Goal: Complete application form: Complete application form

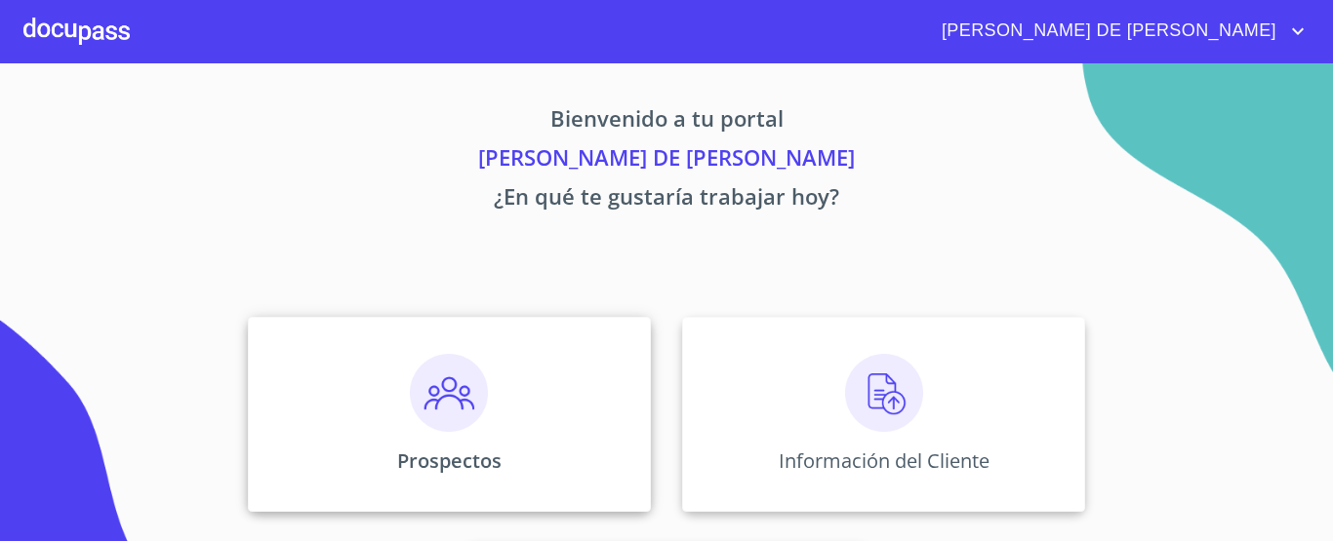
click at [576, 382] on div "Prospectos" at bounding box center [449, 414] width 403 height 195
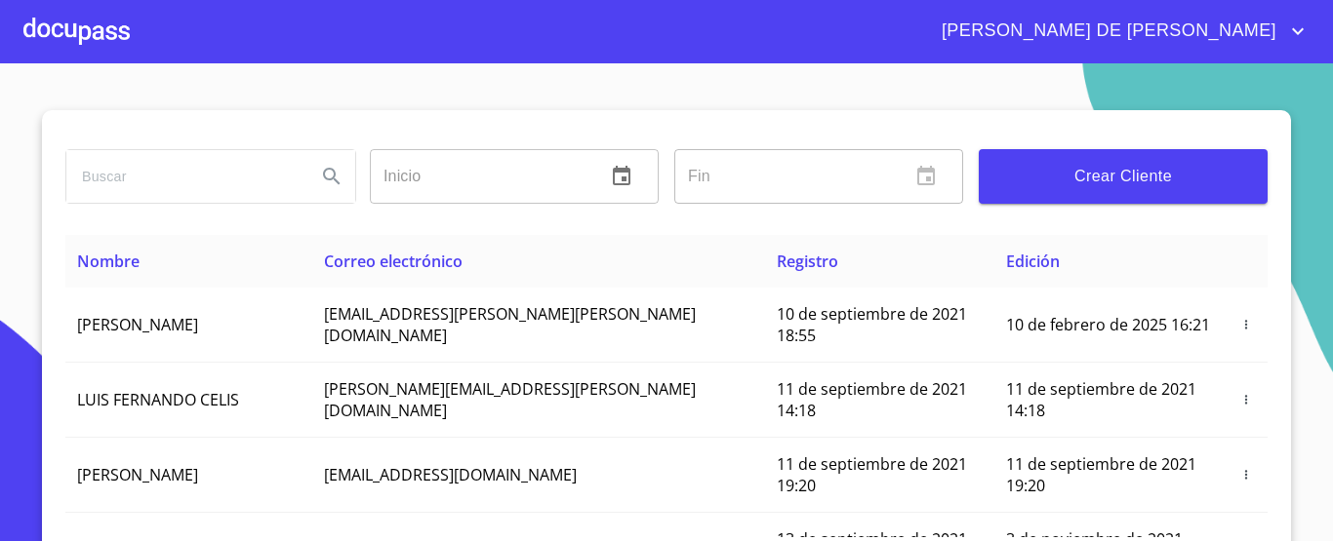
click at [1061, 180] on span "Crear Cliente" at bounding box center [1123, 176] width 258 height 27
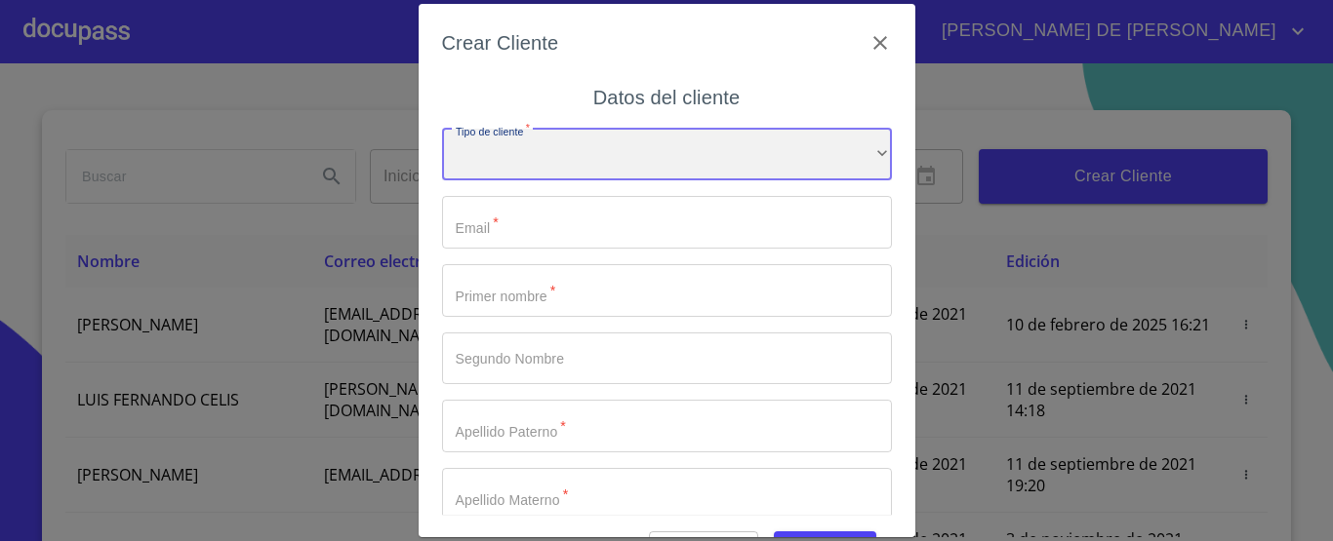
click at [640, 162] on div "​" at bounding box center [667, 155] width 450 height 53
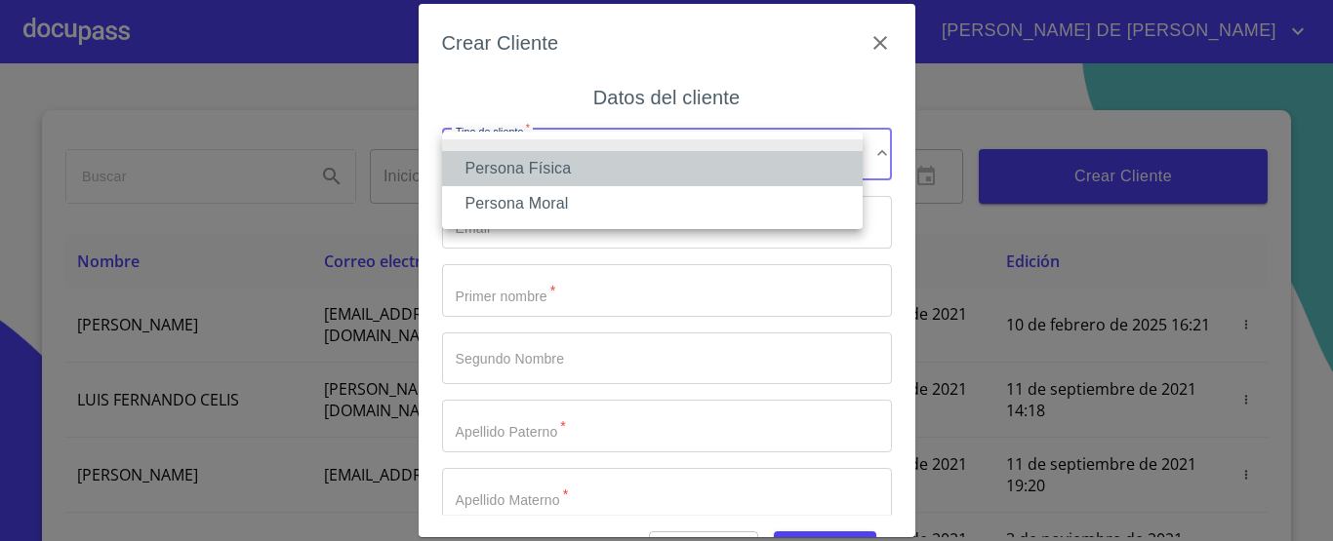
click at [636, 174] on li "Persona Física" at bounding box center [652, 168] width 420 height 35
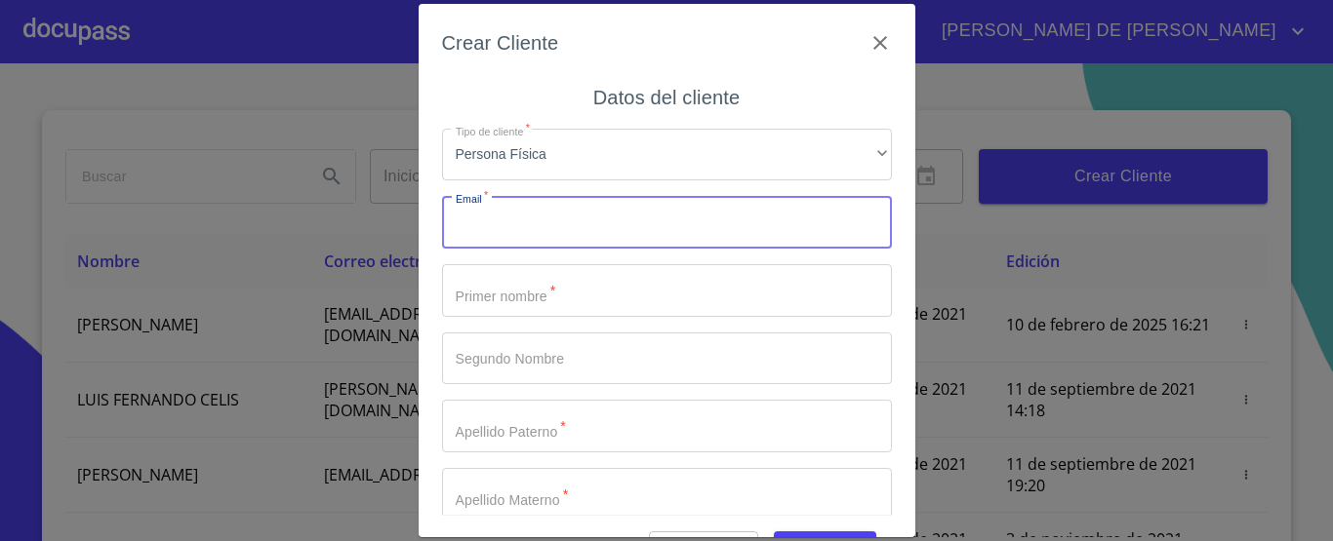
click at [624, 220] on input "Tipo de cliente   *" at bounding box center [667, 222] width 450 height 53
type input "S"
type input "[EMAIL_ADDRESS][DOMAIN_NAME]"
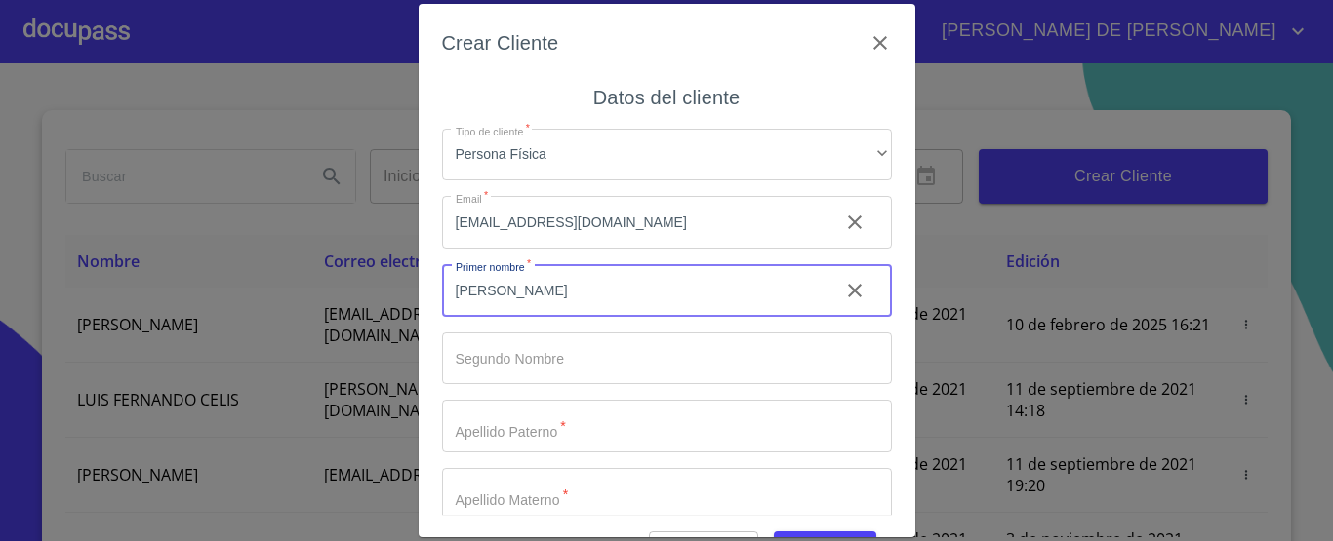
type input "[PERSON_NAME]"
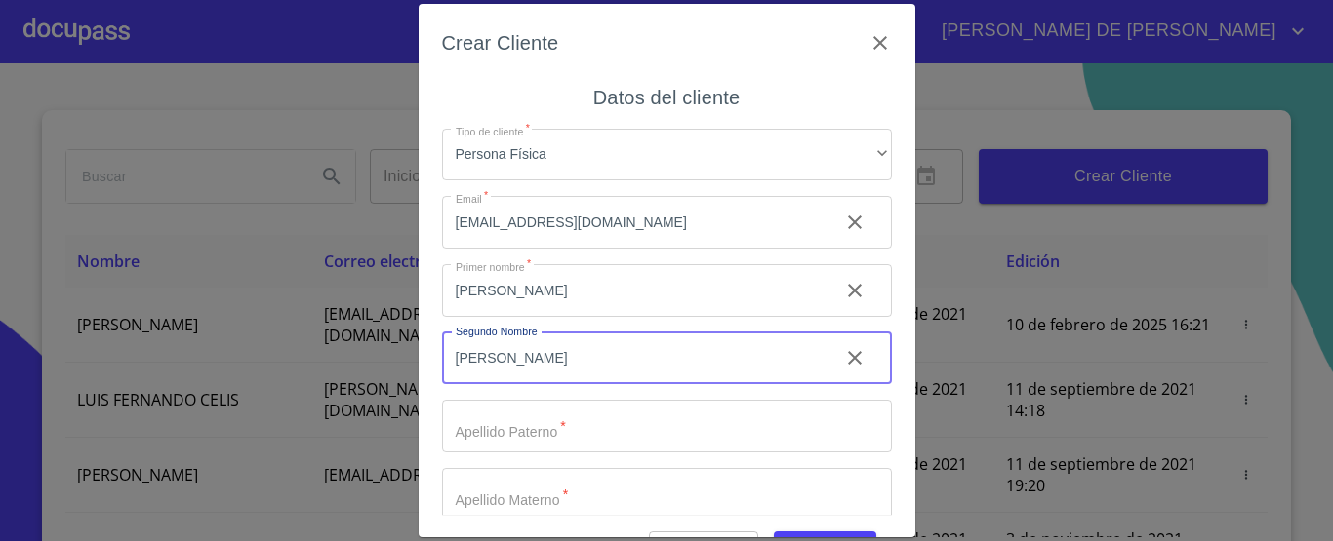
type input "[PERSON_NAME]"
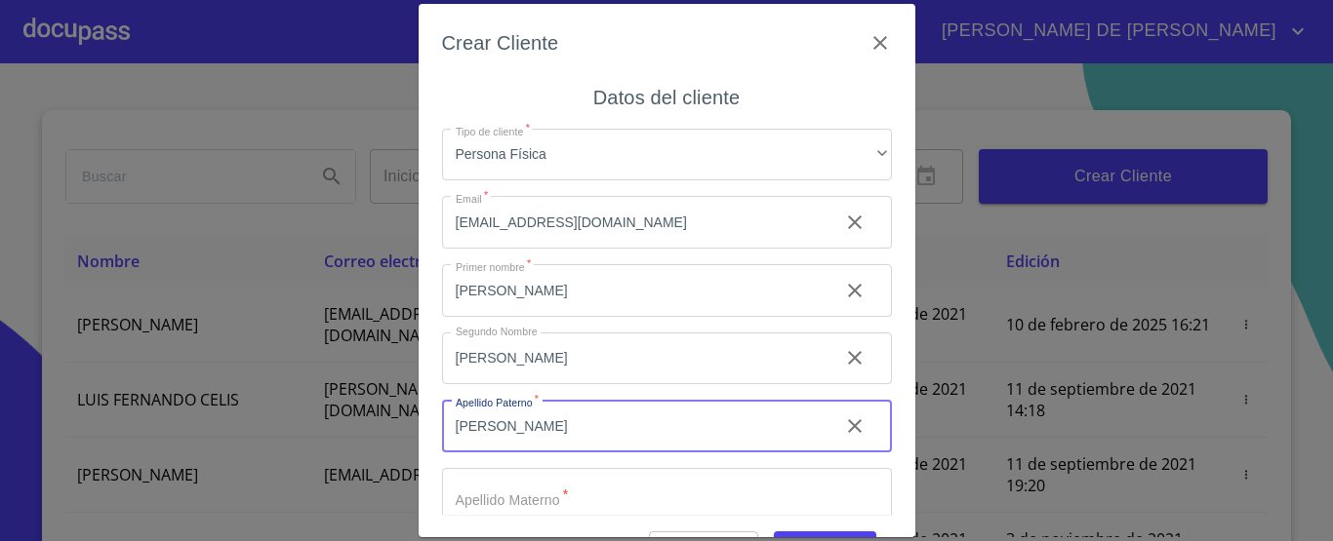
type input "[PERSON_NAME]"
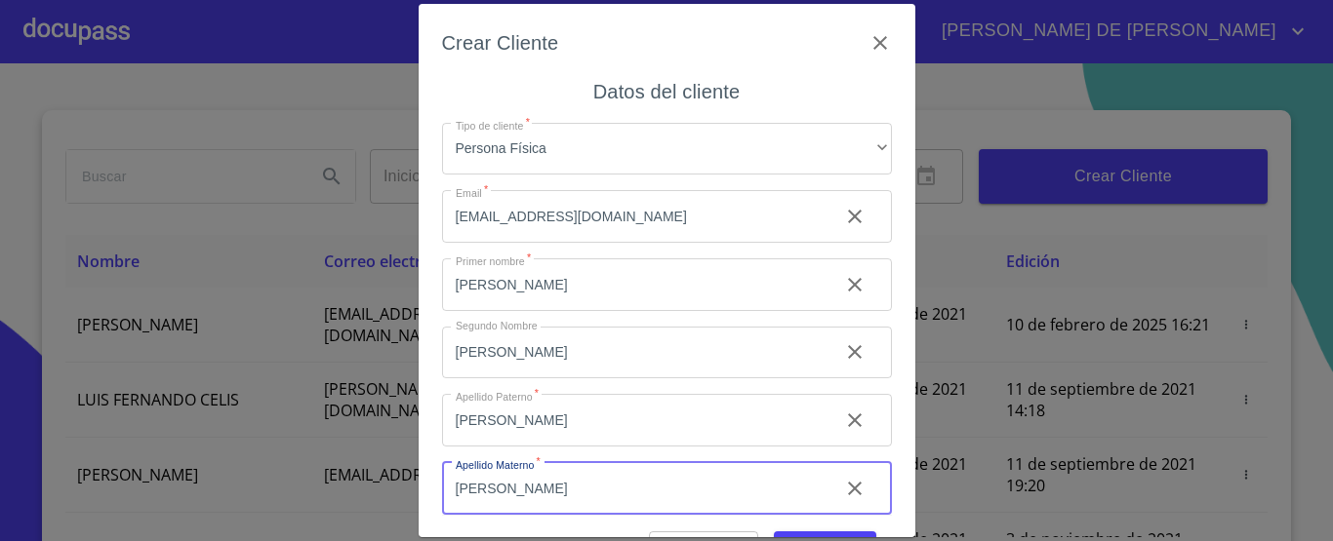
type input "[PERSON_NAME]"
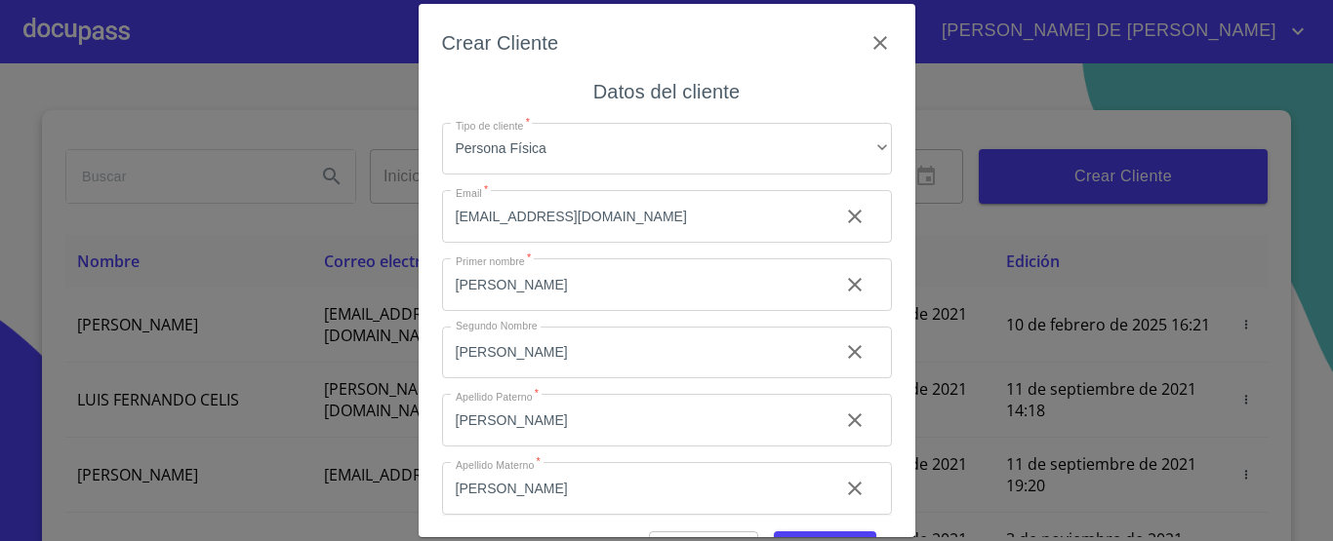
scroll to position [90, 0]
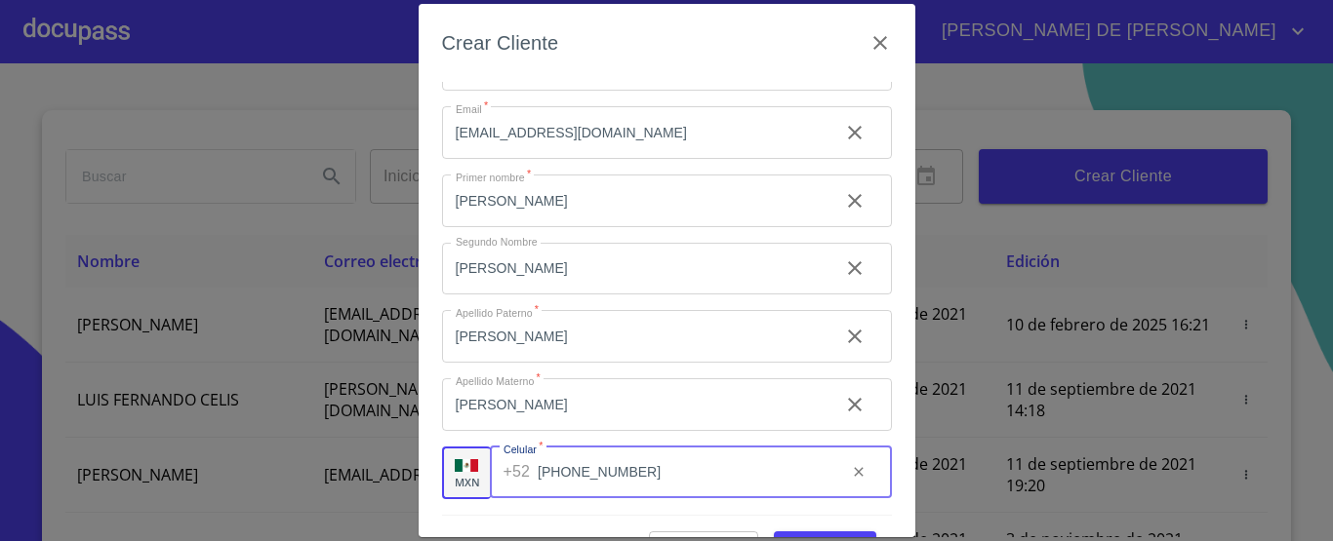
type input "[PHONE_NUMBER]"
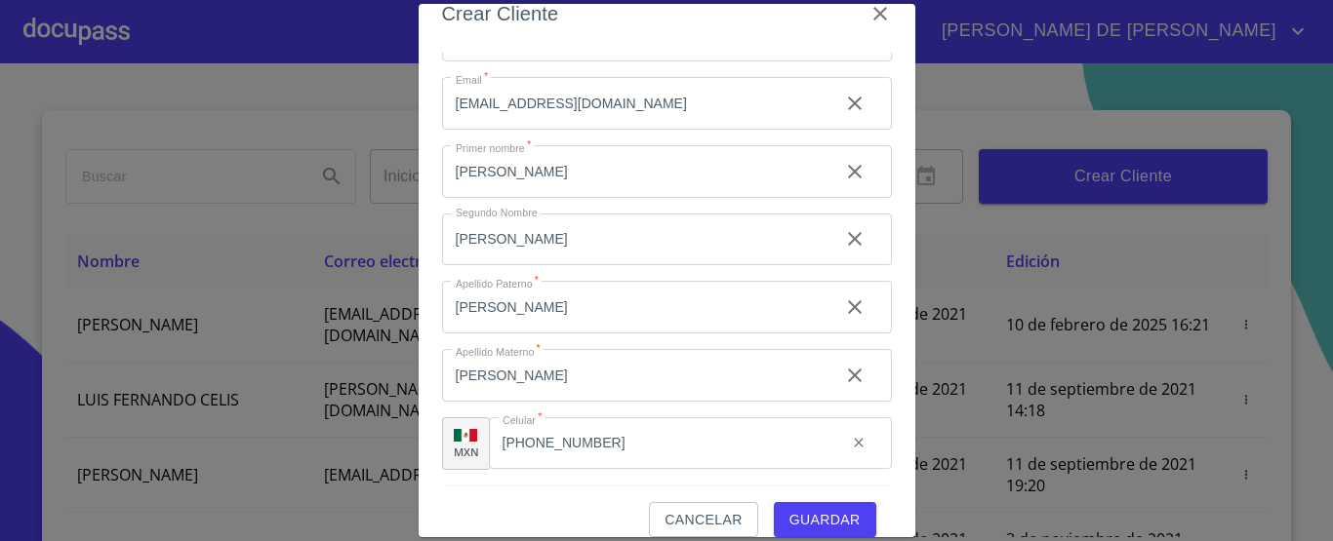
click at [832, 516] on span "Guardar" at bounding box center [824, 520] width 71 height 24
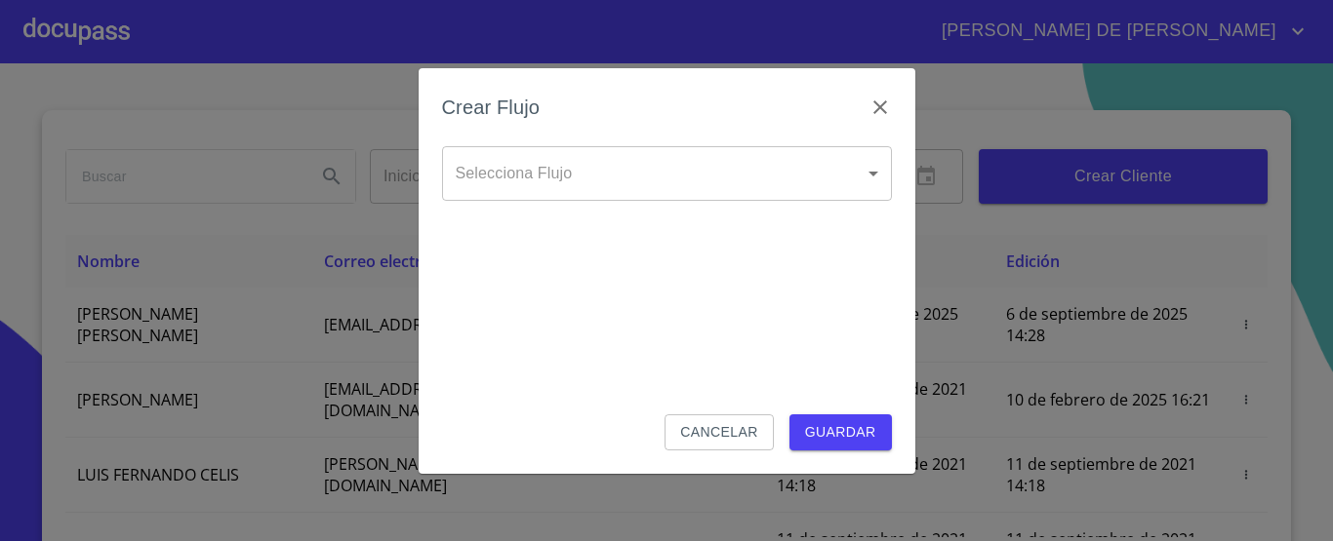
click at [602, 180] on body "[PERSON_NAME] DE [PERSON_NAME] Inicio ​ Fin ​ Crear Cliente Nombre Correo elect…" at bounding box center [666, 270] width 1333 height 541
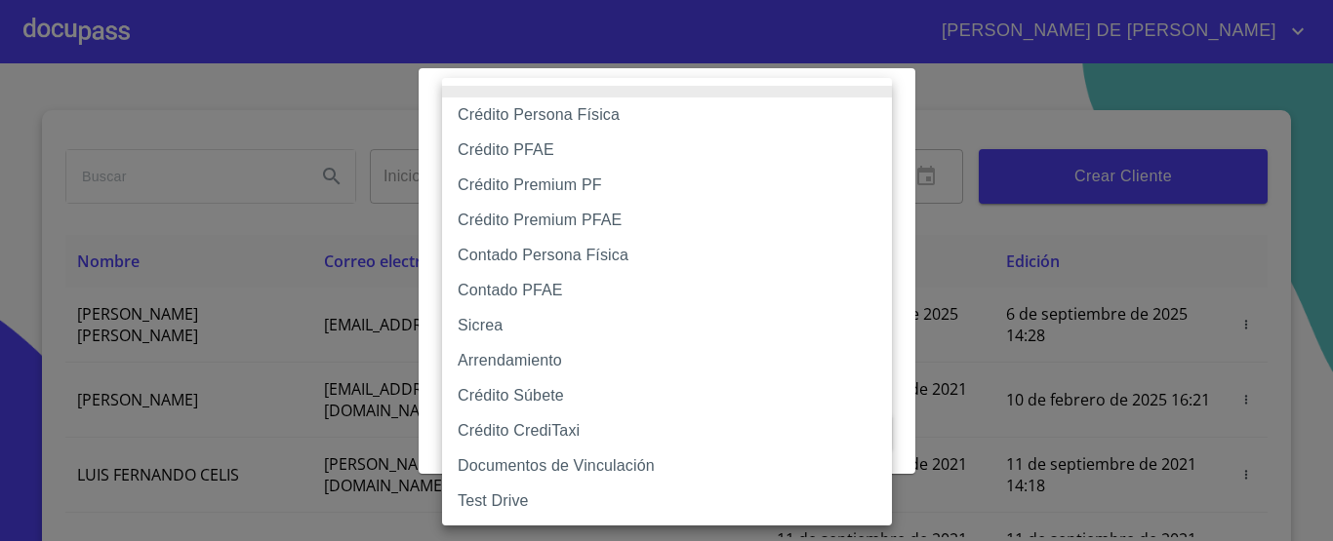
click at [620, 117] on li "Crédito Persona Física" at bounding box center [674, 115] width 464 height 35
type input "6009fb3c7d1714eb8809aa97"
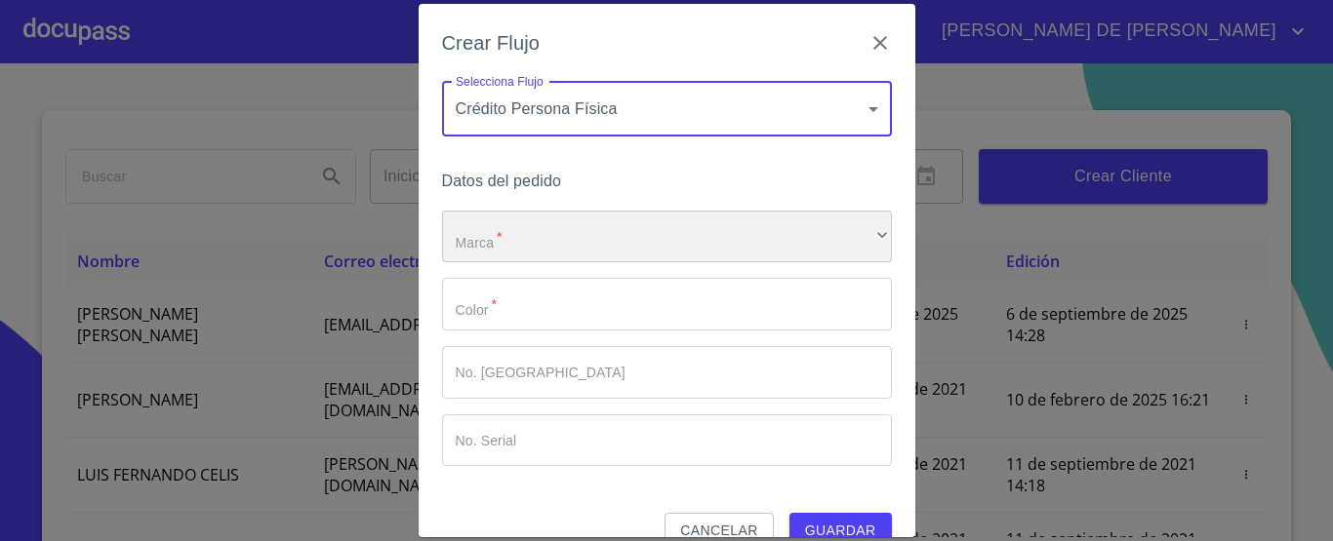
click at [628, 251] on div "​" at bounding box center [667, 237] width 450 height 53
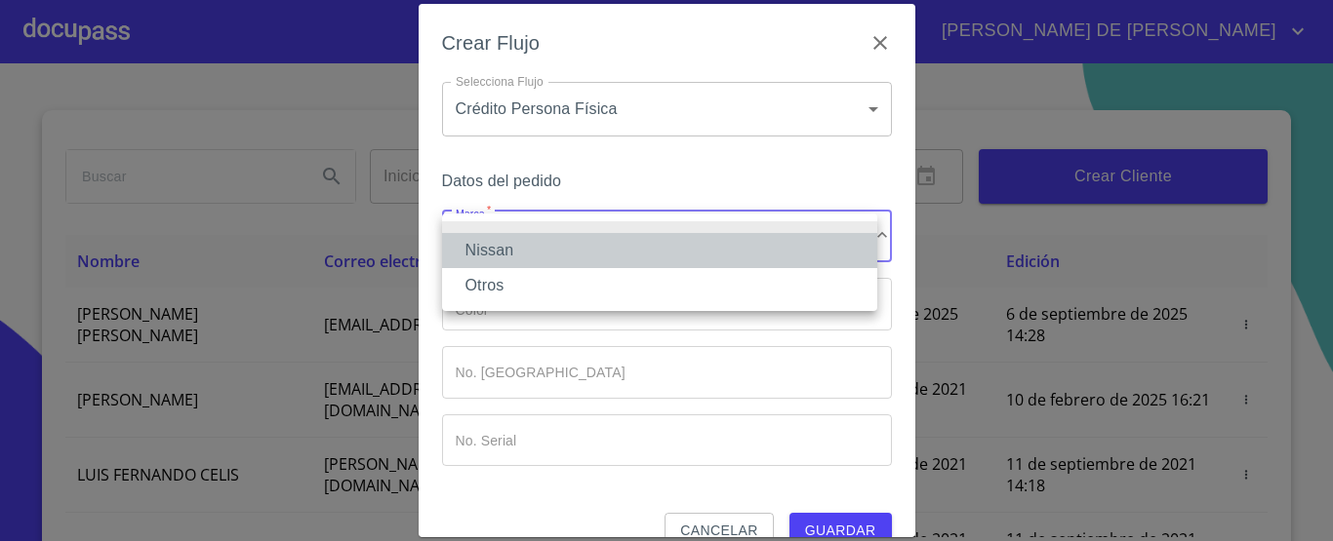
click at [552, 248] on li "Nissan" at bounding box center [659, 250] width 435 height 35
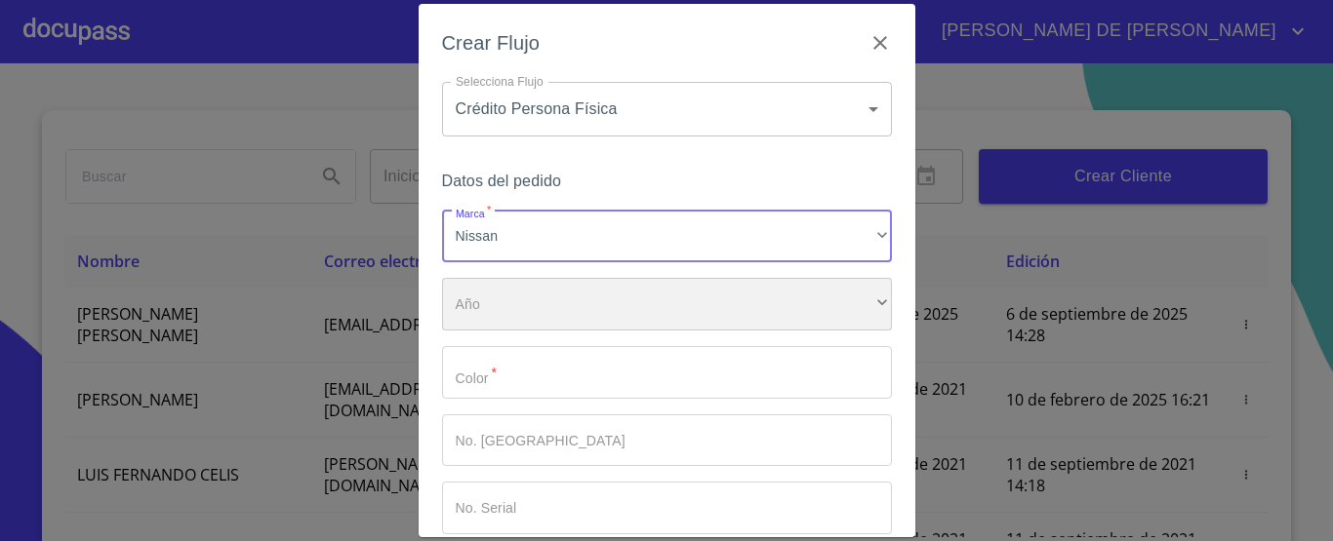
click at [562, 299] on div "​" at bounding box center [667, 304] width 450 height 53
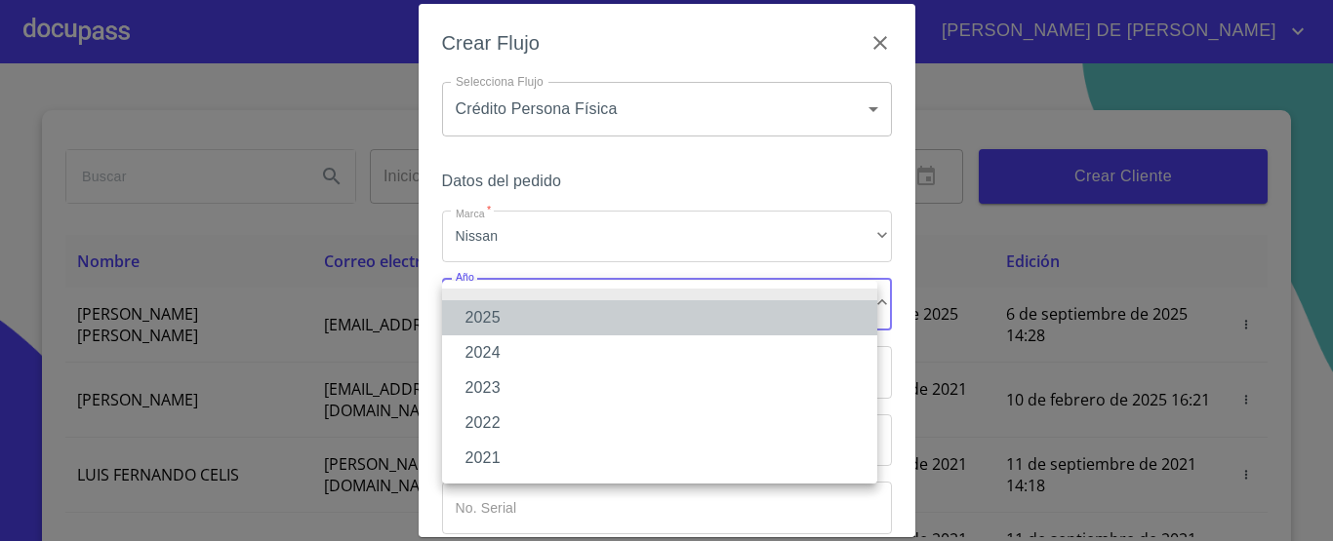
click at [539, 316] on li "2025" at bounding box center [659, 317] width 435 height 35
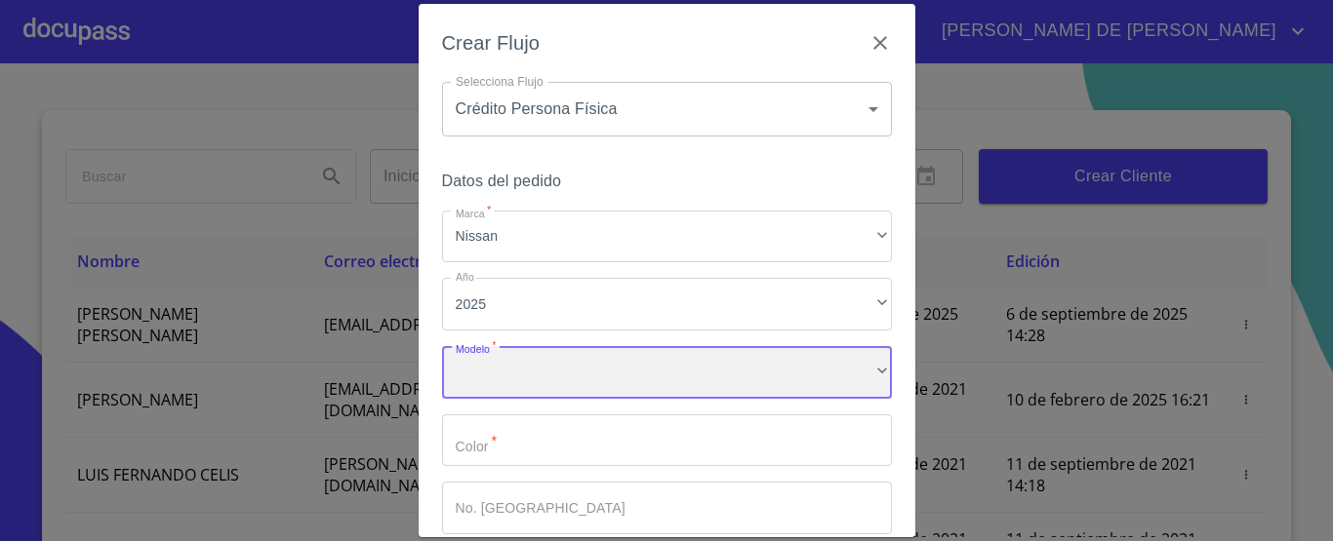
click at [558, 370] on div "​" at bounding box center [667, 372] width 450 height 53
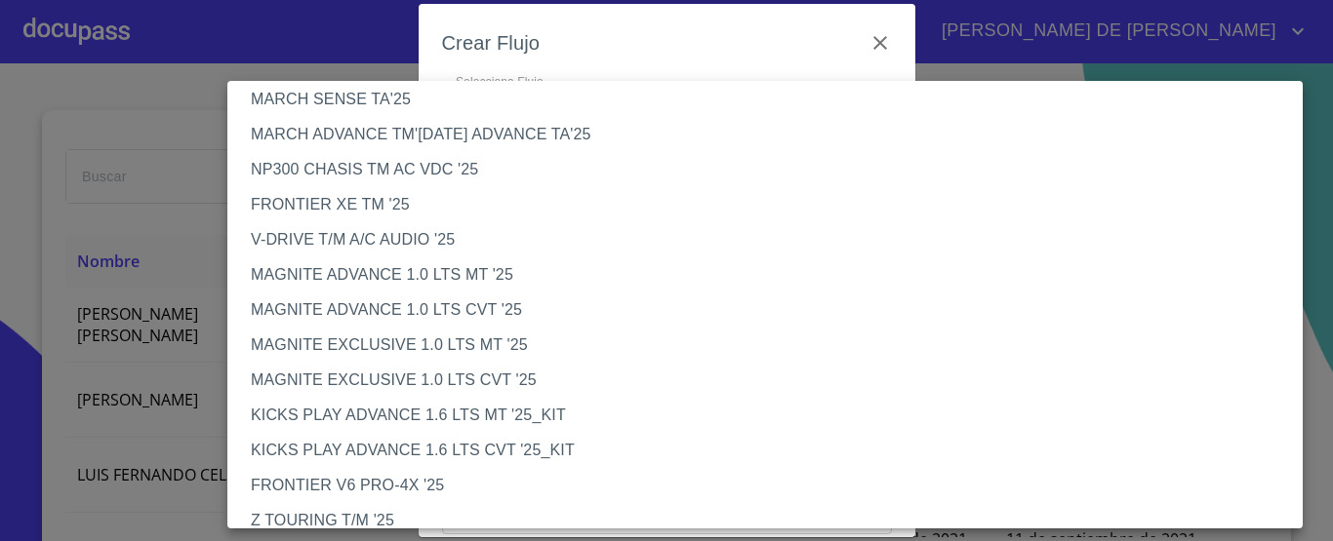
scroll to position [0, 0]
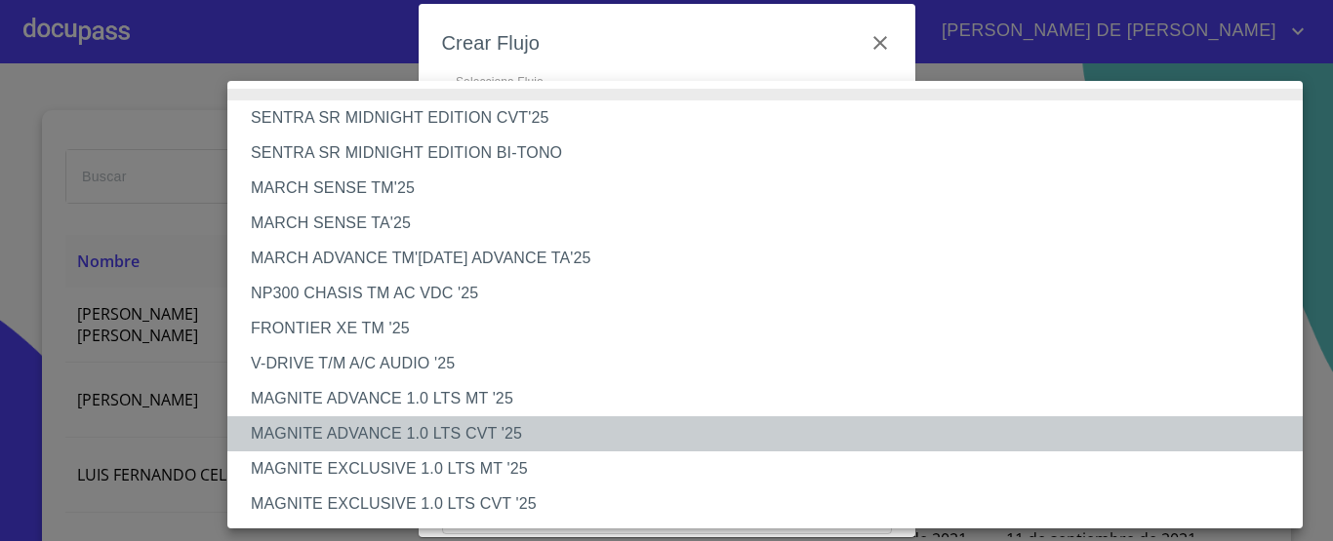
click at [425, 438] on li "MAGNITE ADVANCE 1.0 LTS CVT '25" at bounding box center [772, 434] width 1090 height 35
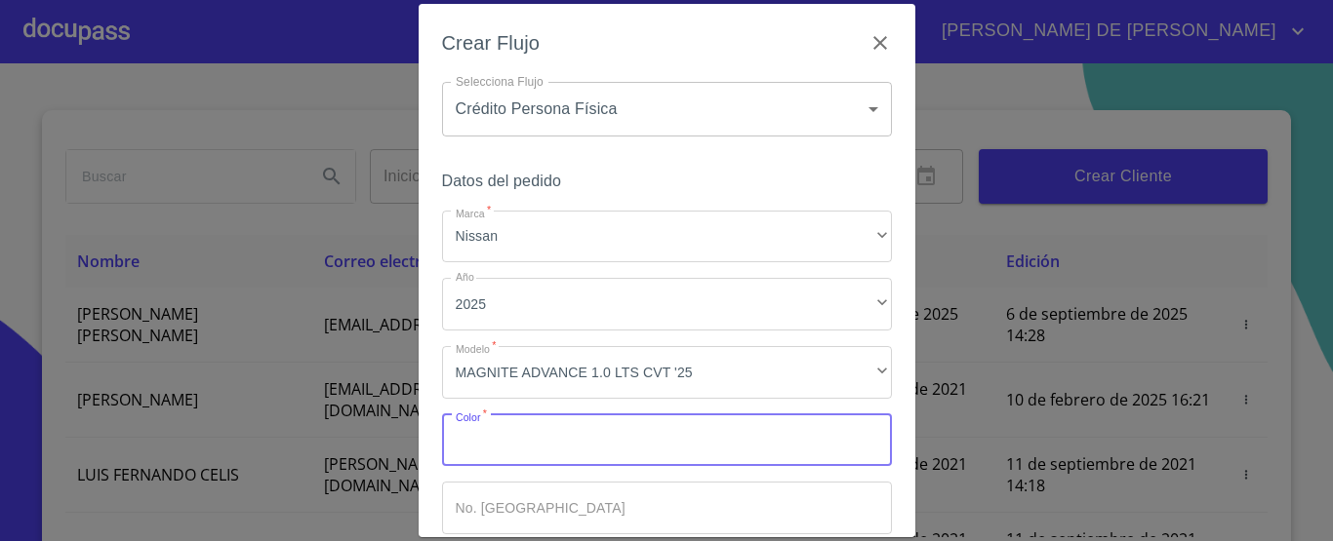
click at [550, 453] on input "Marca   *" at bounding box center [667, 441] width 450 height 53
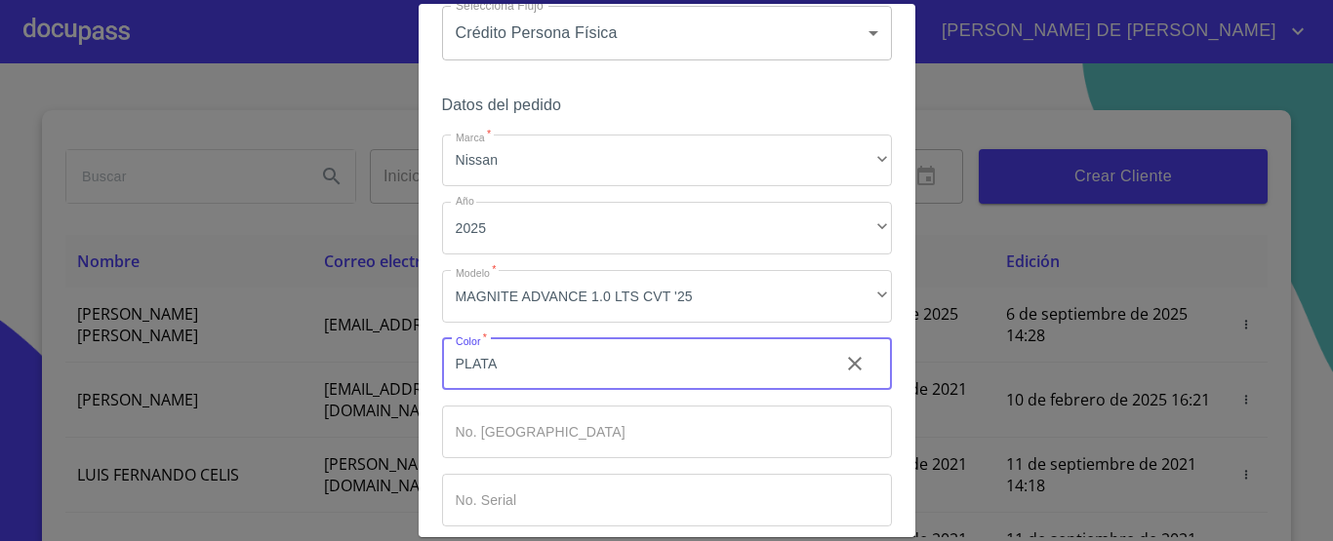
scroll to position [170, 0]
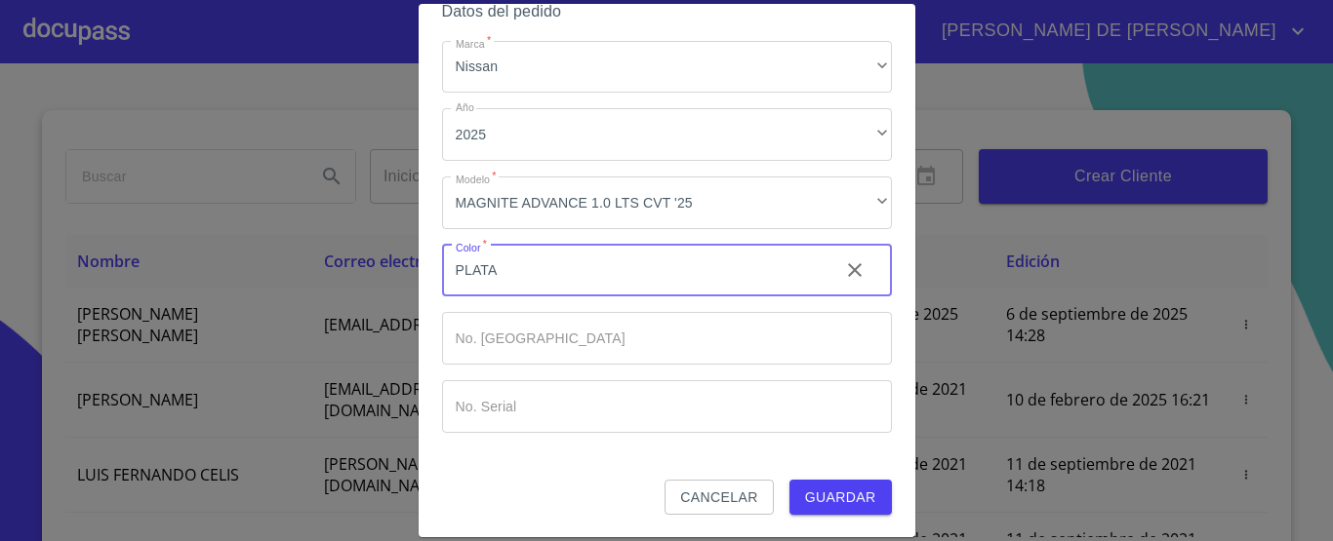
type input "PLATA"
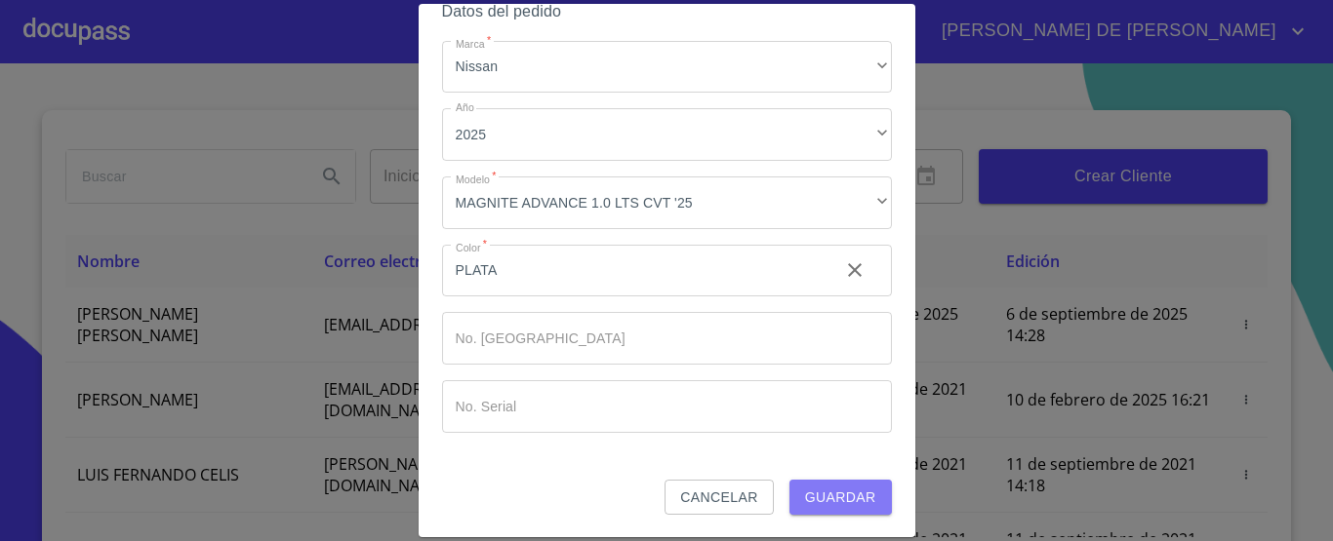
click at [820, 499] on span "Guardar" at bounding box center [840, 498] width 71 height 24
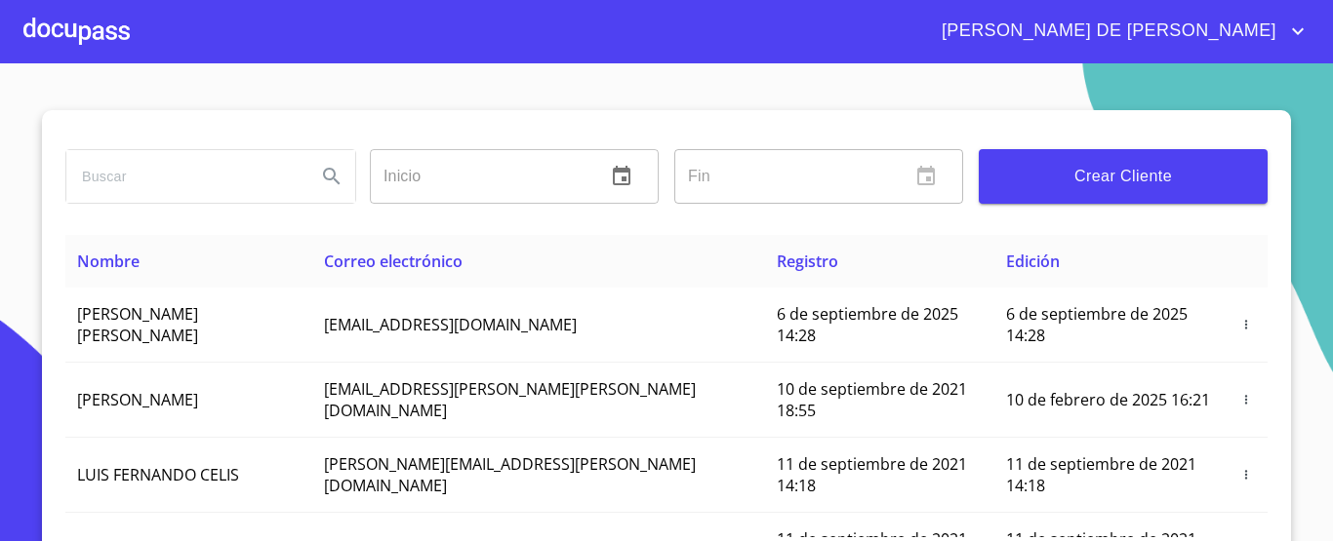
click at [63, 29] on div at bounding box center [76, 31] width 106 height 62
